Goal: Communication & Community: Answer question/provide support

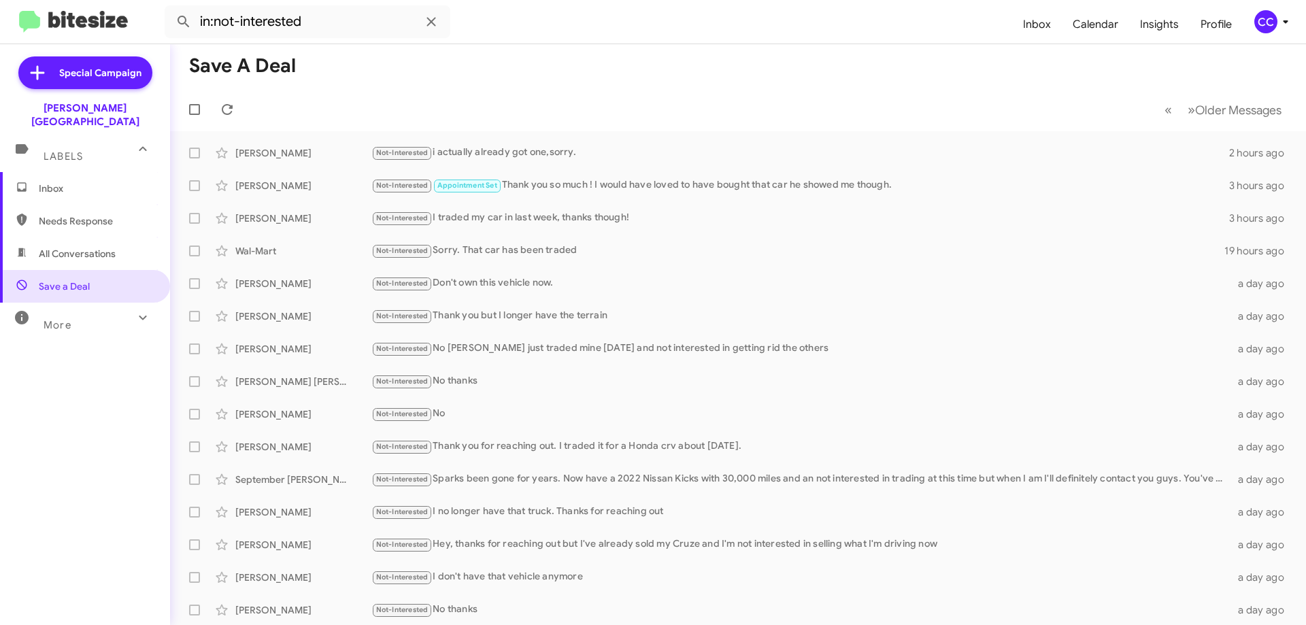
click at [93, 247] on span "All Conversations" at bounding box center [77, 254] width 77 height 14
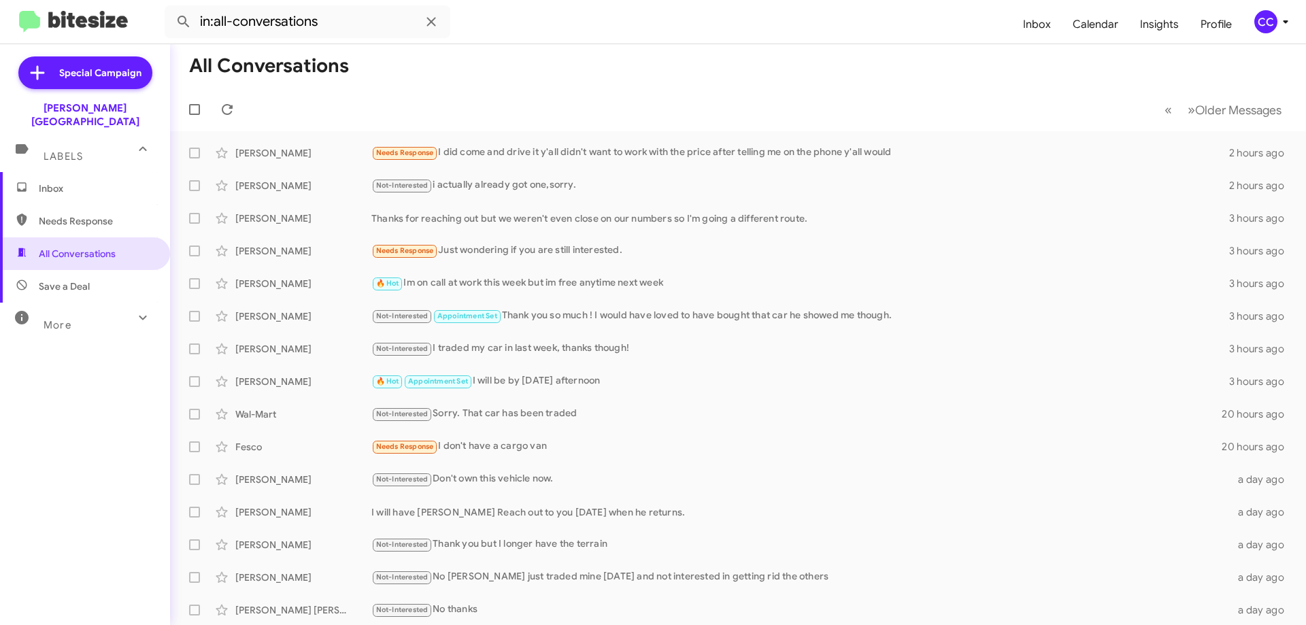
click at [106, 214] on span "Needs Response" at bounding box center [97, 221] width 116 height 14
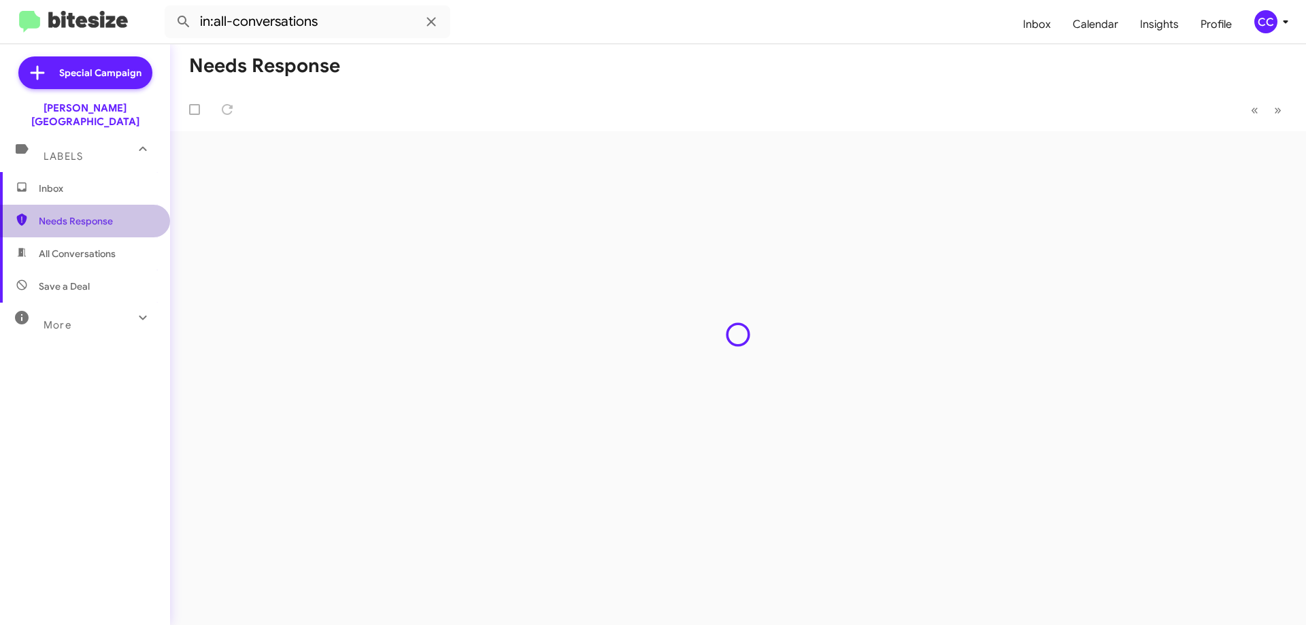
type input "in:needs-response"
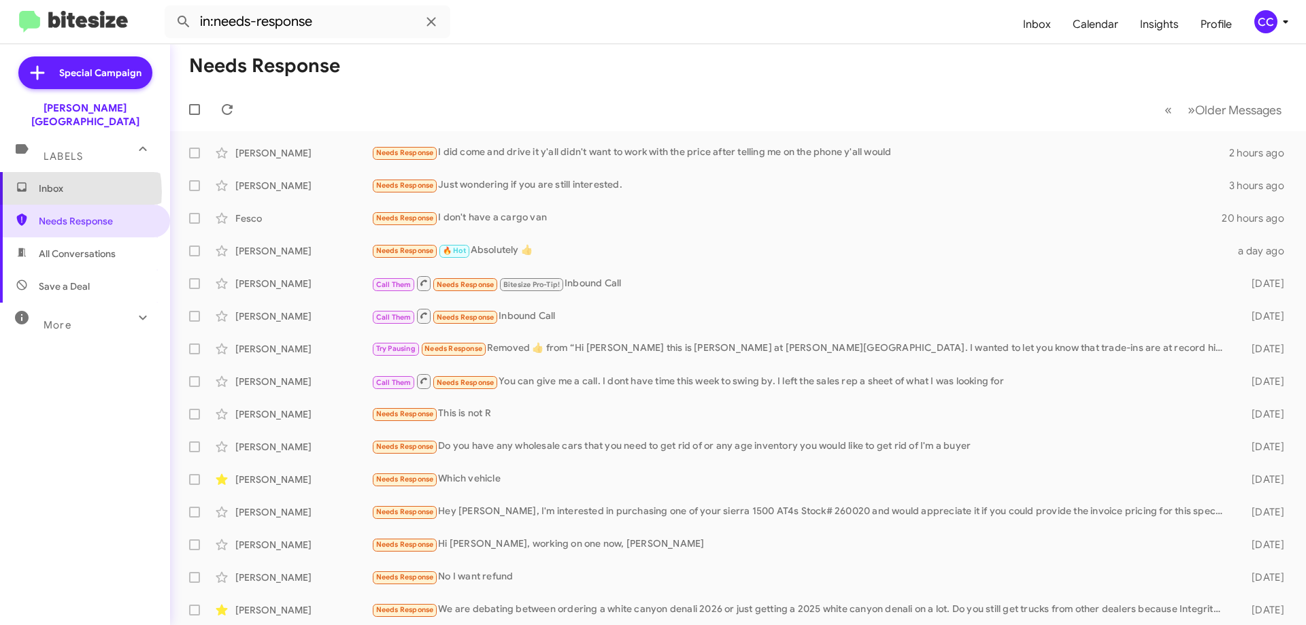
click at [47, 182] on span "Inbox" at bounding box center [97, 189] width 116 height 14
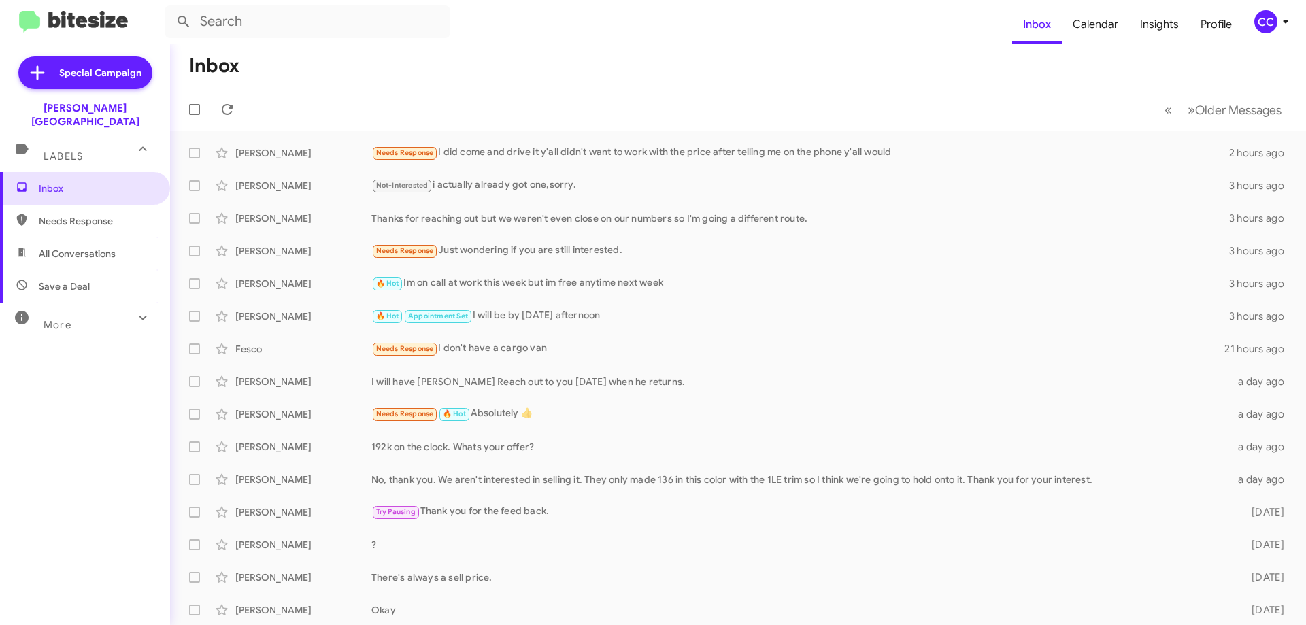
click at [78, 214] on span "Needs Response" at bounding box center [97, 221] width 116 height 14
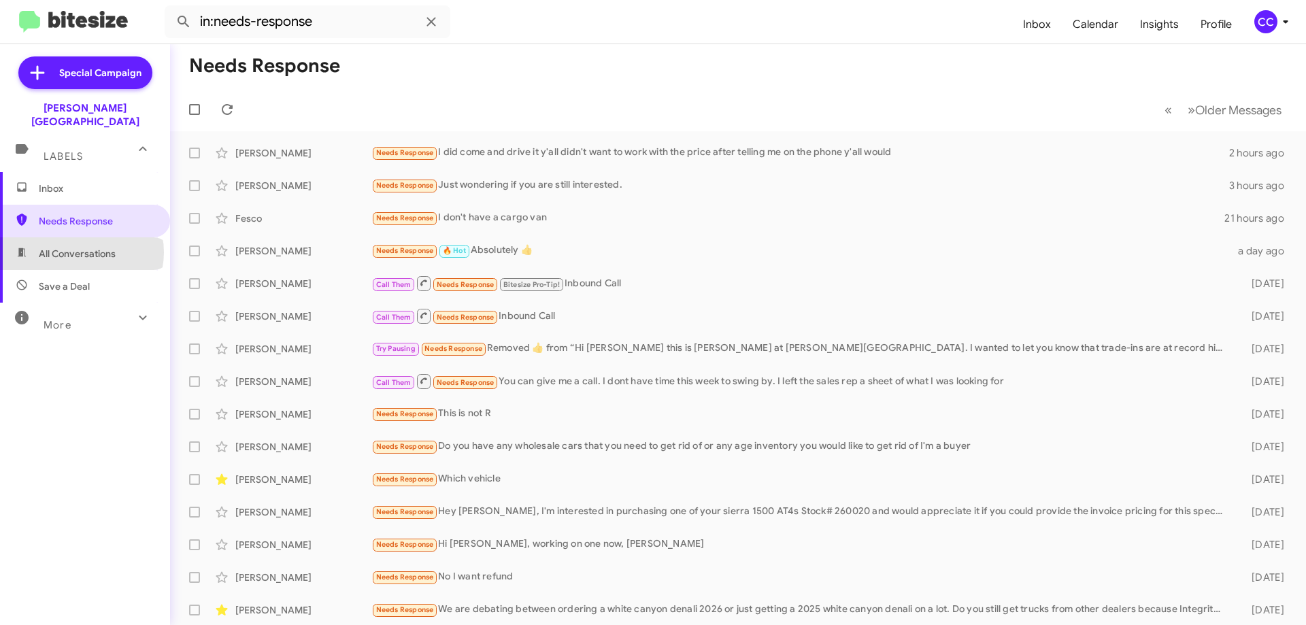
click at [81, 247] on span "All Conversations" at bounding box center [77, 254] width 77 height 14
type input "in:all-conversations"
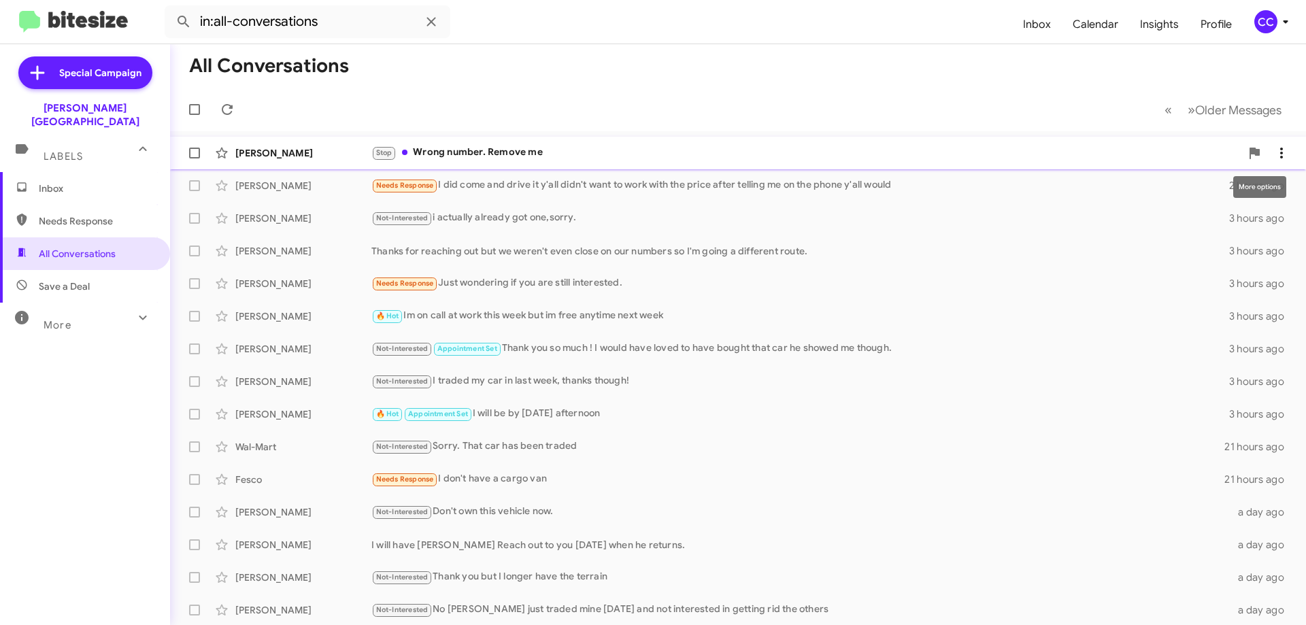
click at [1274, 152] on icon at bounding box center [1282, 153] width 16 height 16
click at [1193, 192] on span "Mark as read" at bounding box center [1164, 188] width 58 height 33
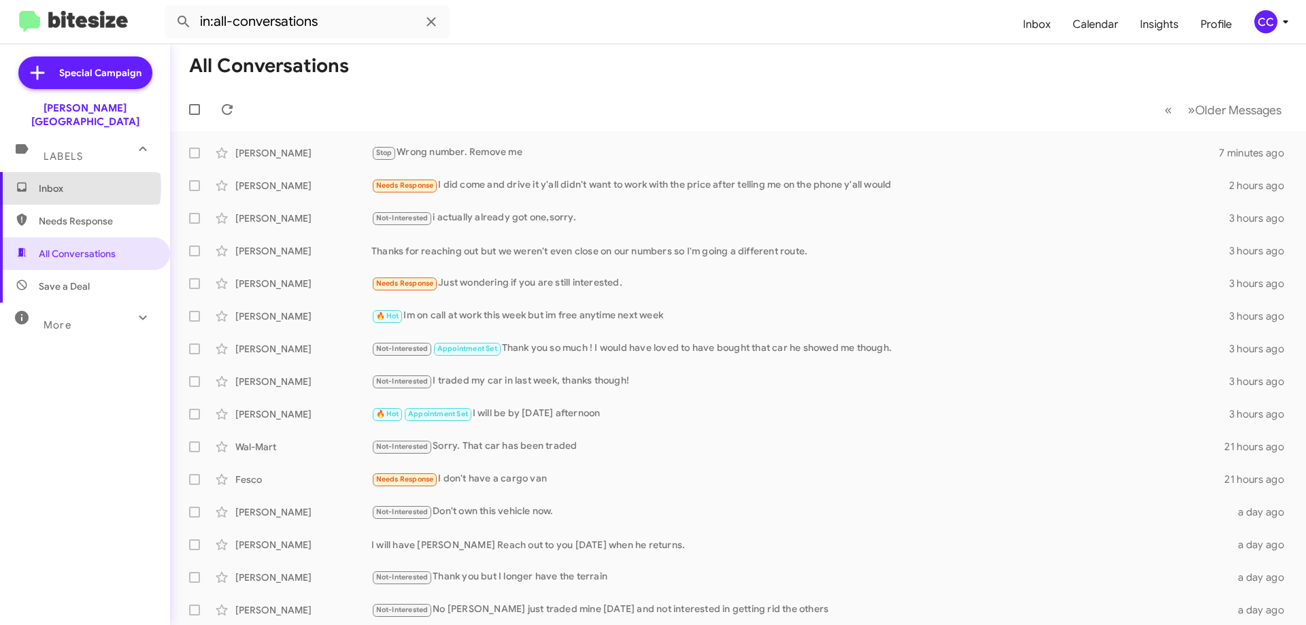
click at [51, 182] on span "Inbox" at bounding box center [97, 189] width 116 height 14
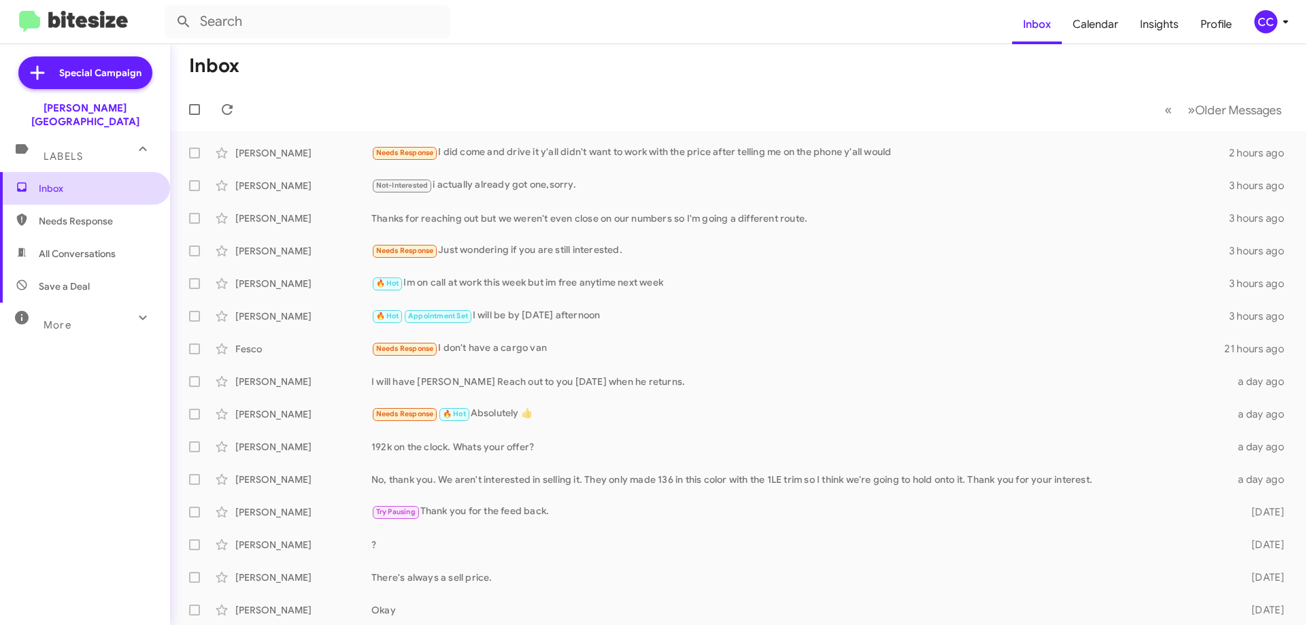
click at [60, 182] on span "Inbox" at bounding box center [97, 189] width 116 height 14
click at [59, 182] on span "Inbox" at bounding box center [97, 189] width 116 height 14
click at [98, 214] on span "Needs Response" at bounding box center [97, 221] width 116 height 14
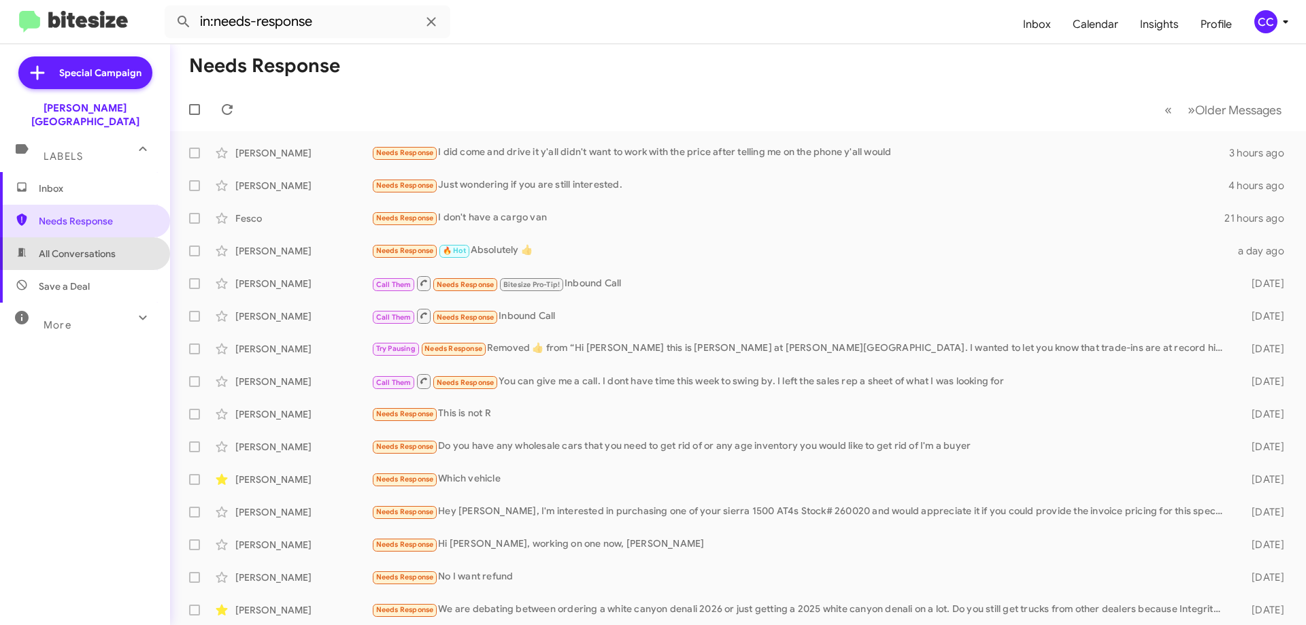
click at [98, 237] on span "All Conversations" at bounding box center [85, 253] width 170 height 33
type input "in:all-conversations"
